Goal: Navigation & Orientation: Find specific page/section

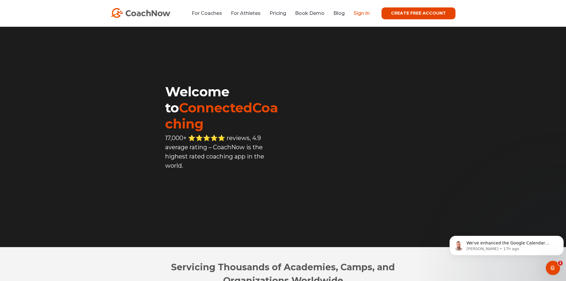
click at [360, 12] on link "Sign In" at bounding box center [361, 13] width 16 height 6
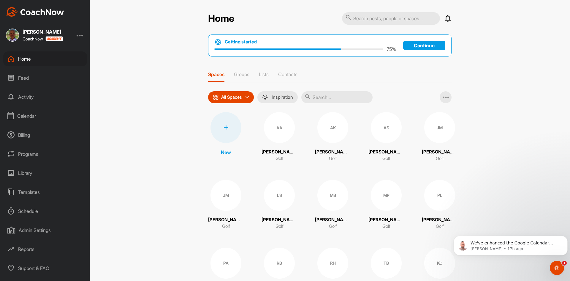
click at [38, 113] on div "Calendar" at bounding box center [45, 115] width 84 height 15
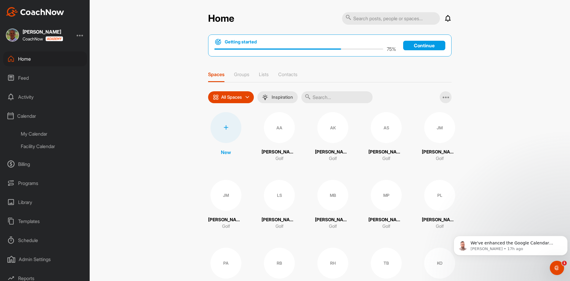
click at [43, 145] on div "Facility Calendar" at bounding box center [52, 146] width 70 height 12
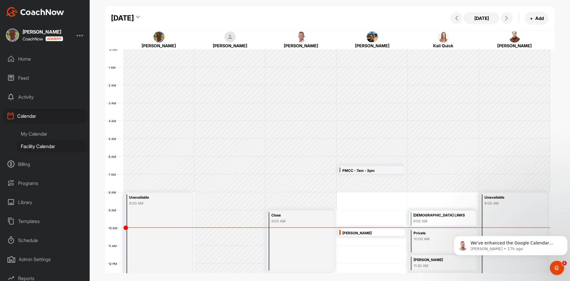
scroll to position [103, 0]
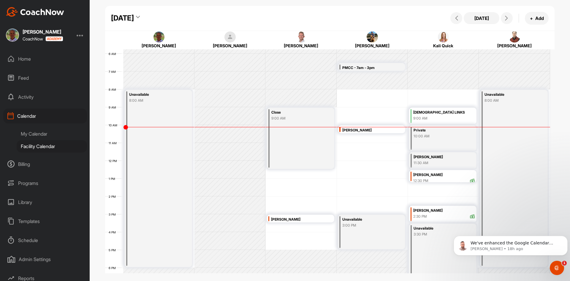
click at [26, 58] on div "Home" at bounding box center [45, 58] width 84 height 15
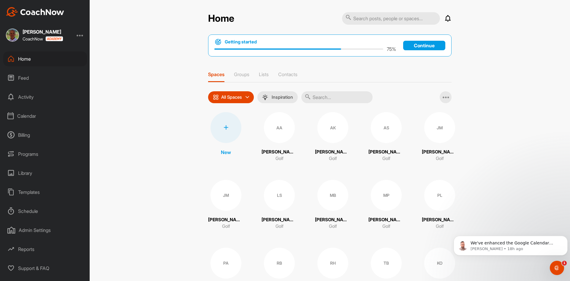
click at [24, 76] on div "Feed" at bounding box center [45, 77] width 84 height 15
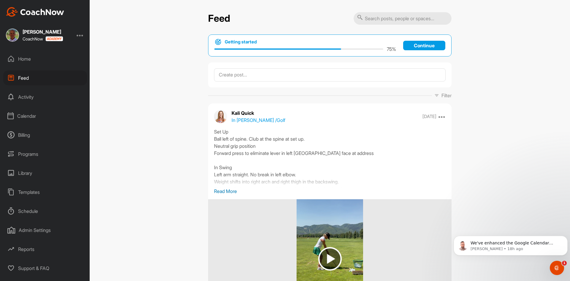
click at [37, 114] on div "Calendar" at bounding box center [45, 115] width 84 height 15
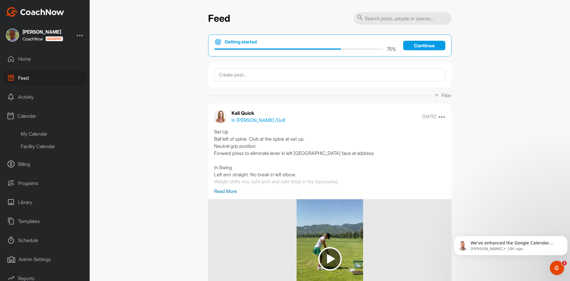
click at [42, 133] on div "My Calendar" at bounding box center [52, 133] width 70 height 12
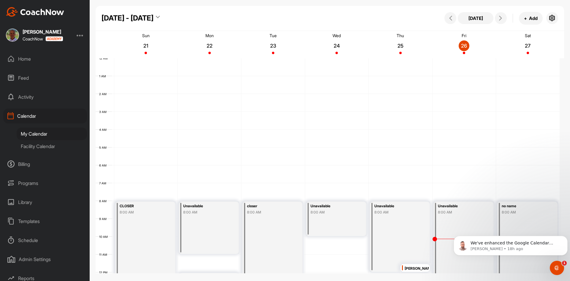
scroll to position [103, 0]
